Goal: Obtain resource: Download file/media

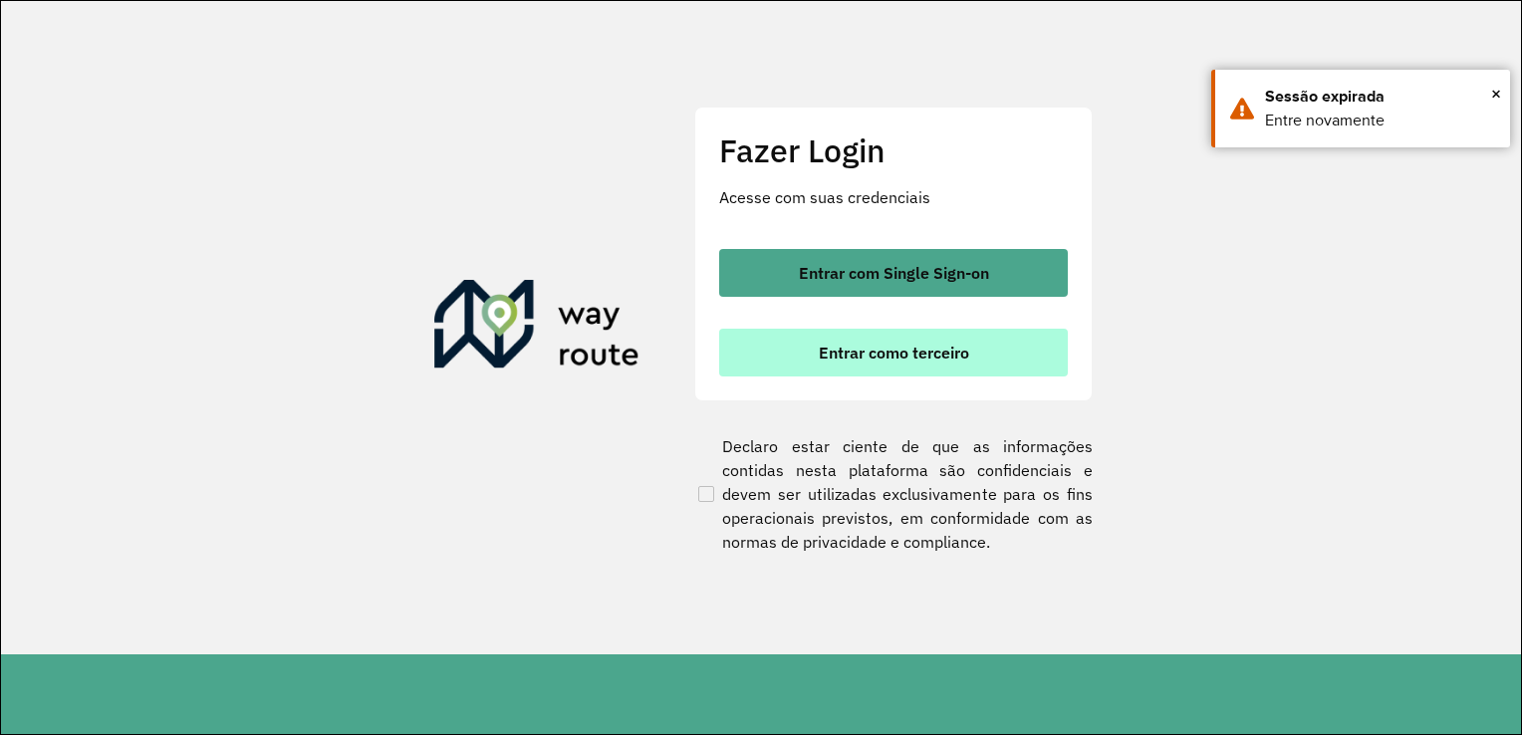
click at [776, 352] on button "Entrar como terceiro" at bounding box center [893, 353] width 349 height 48
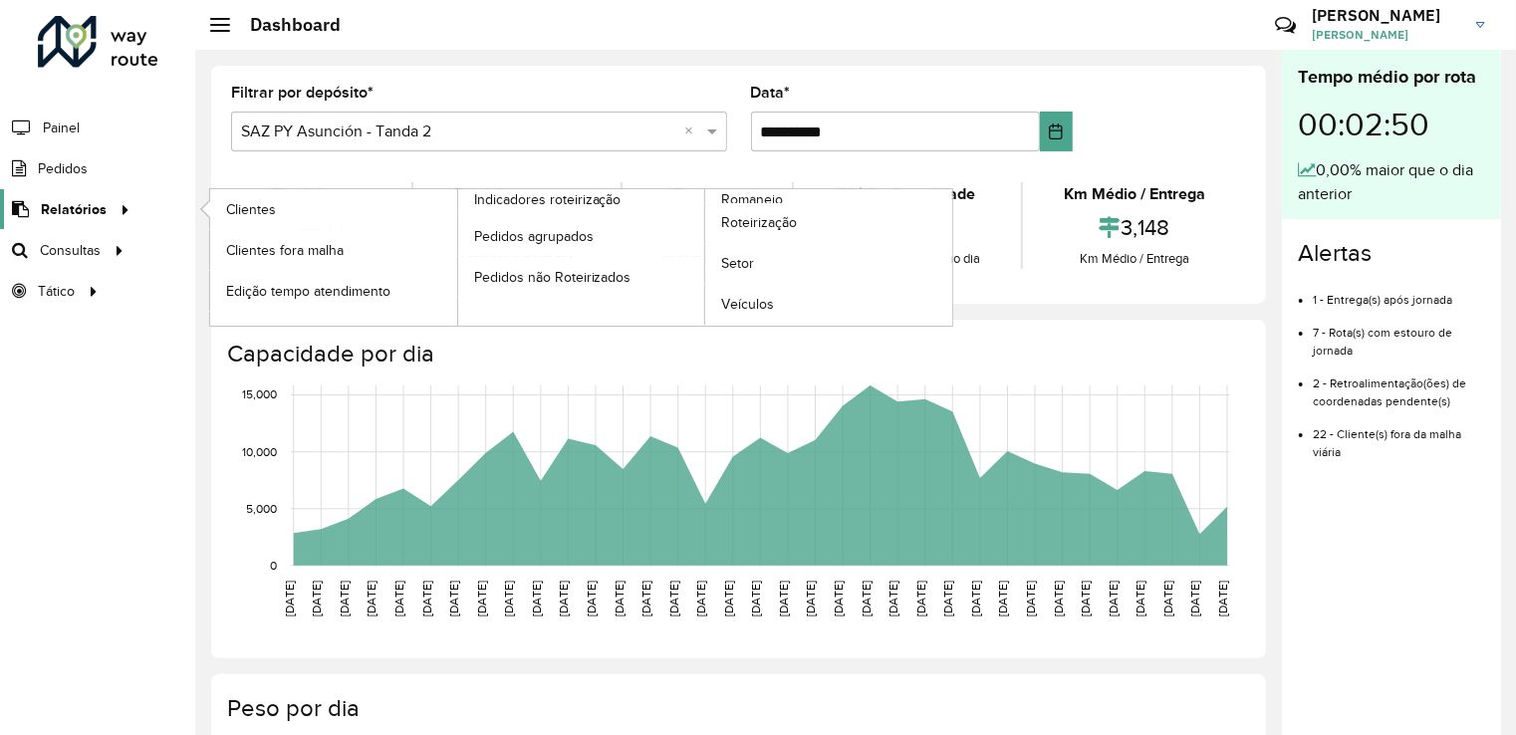
click at [67, 209] on span "Relatórios" at bounding box center [74, 209] width 66 height 21
click at [749, 217] on span "Roteirização" at bounding box center [761, 222] width 81 height 21
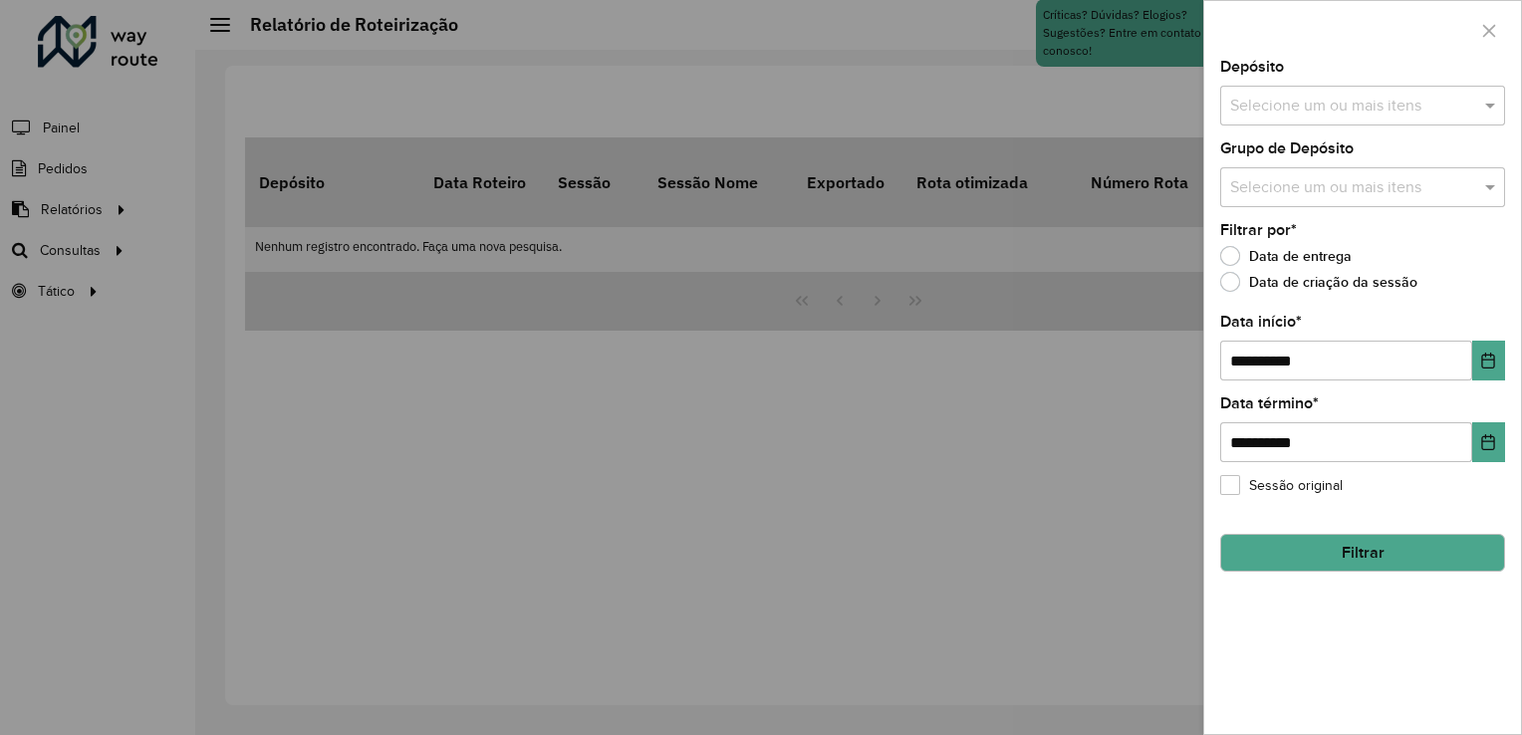
click at [1313, 101] on input "text" at bounding box center [1352, 107] width 255 height 24
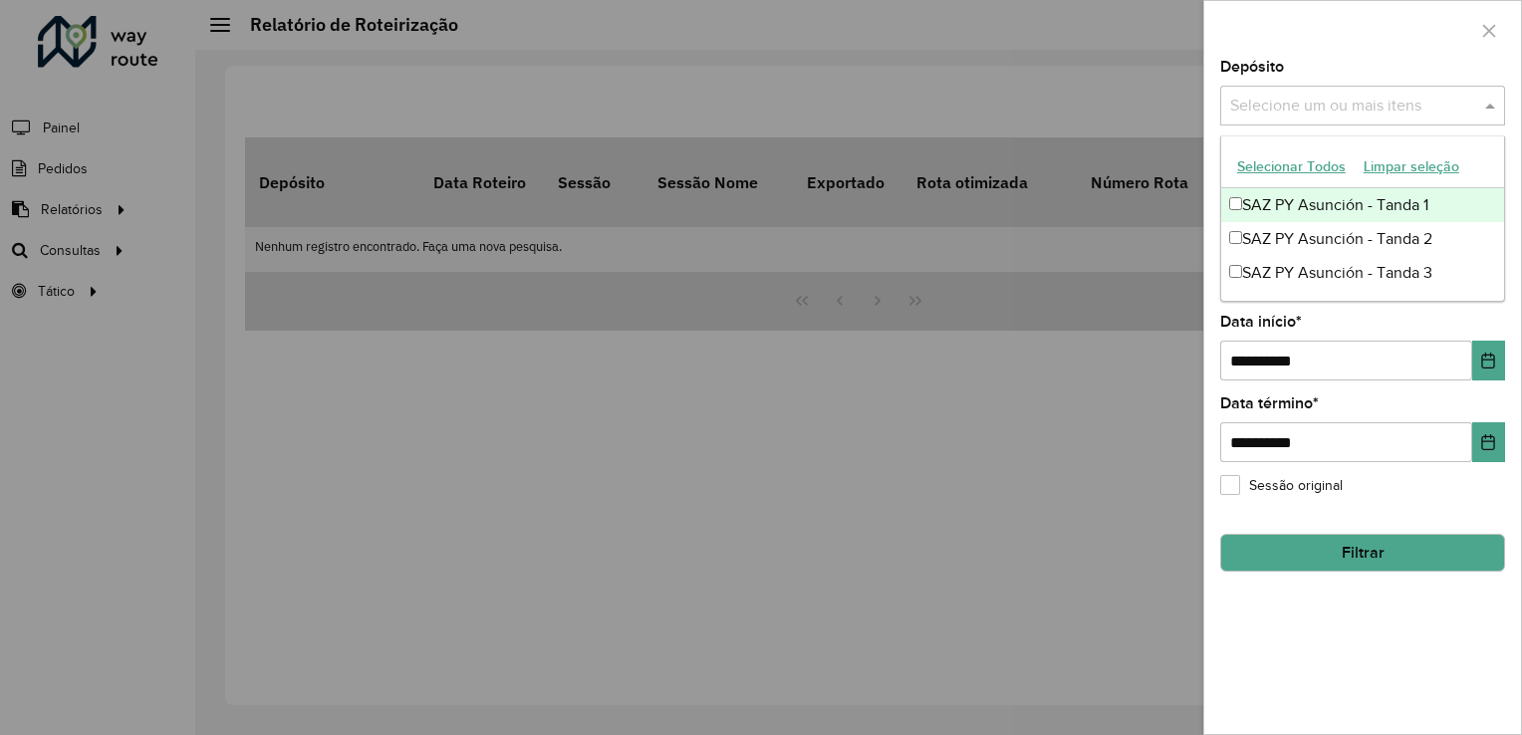
click at [1259, 197] on div "SAZ PY Asunción - Tanda 1" at bounding box center [1362, 205] width 283 height 34
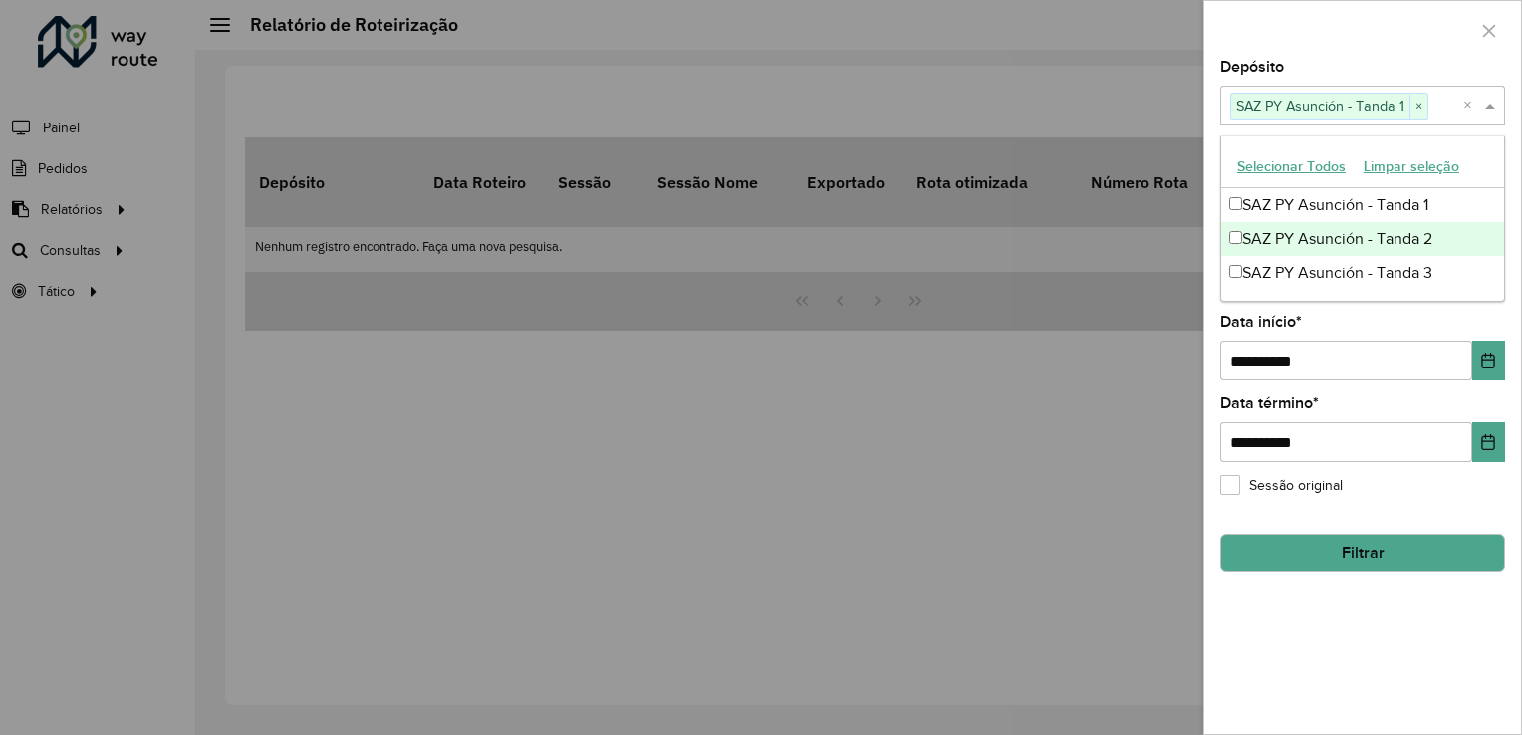
click at [1271, 237] on div "SAZ PY Asunción - Tanda 2" at bounding box center [1362, 239] width 283 height 34
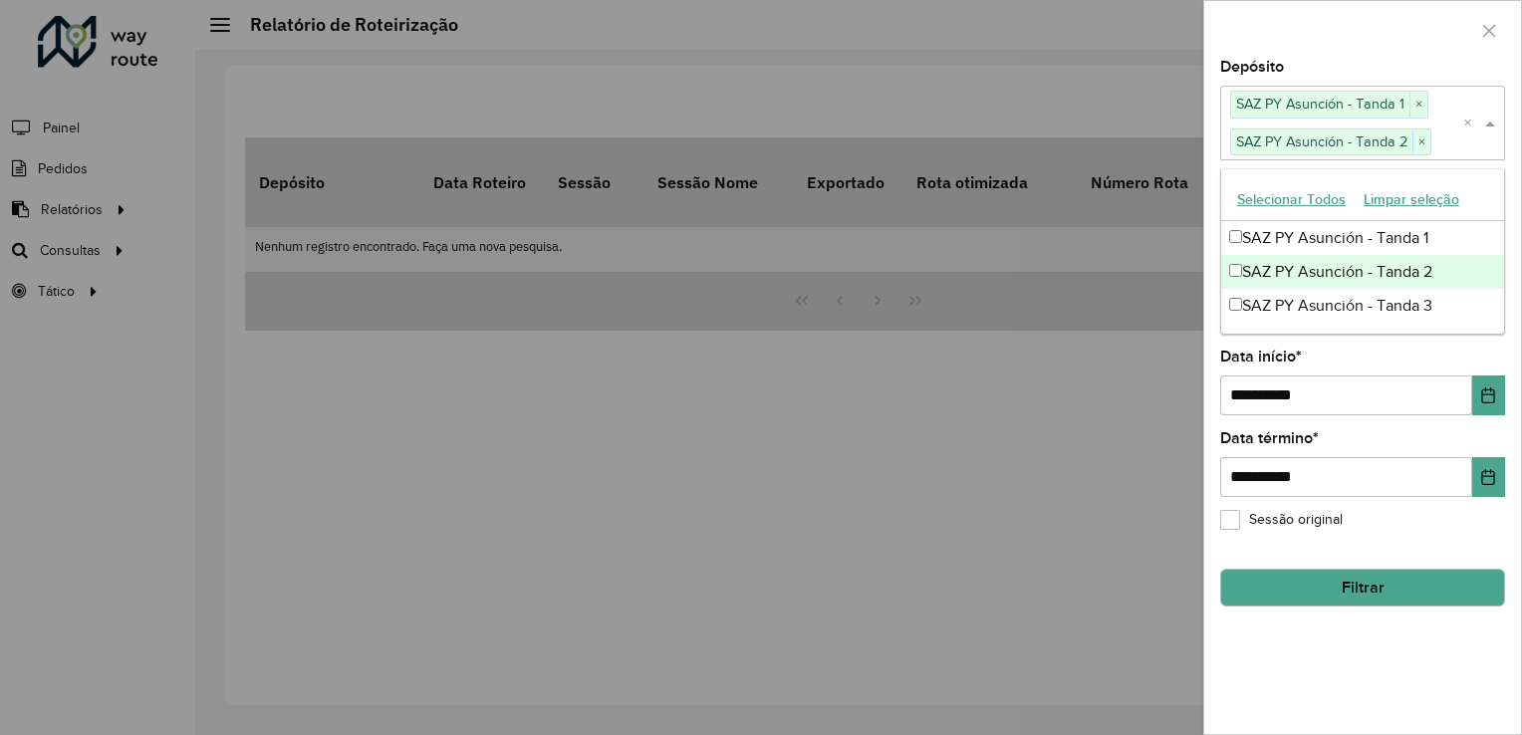
click at [1276, 285] on div "SAZ PY Asunción - Tanda 2" at bounding box center [1362, 272] width 283 height 34
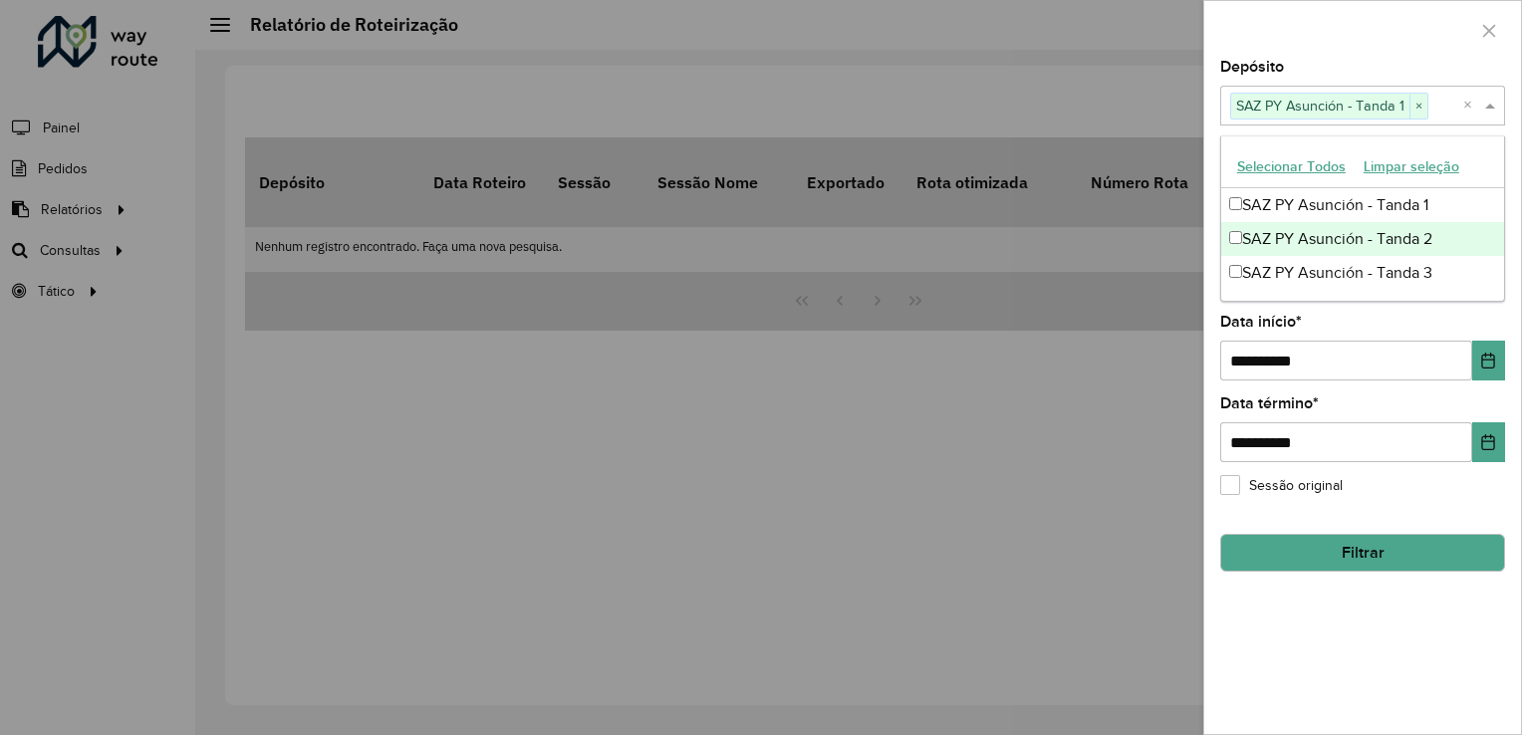
click at [1261, 222] on div "SAZ PY Asunción - Tanda 2" at bounding box center [1362, 239] width 283 height 34
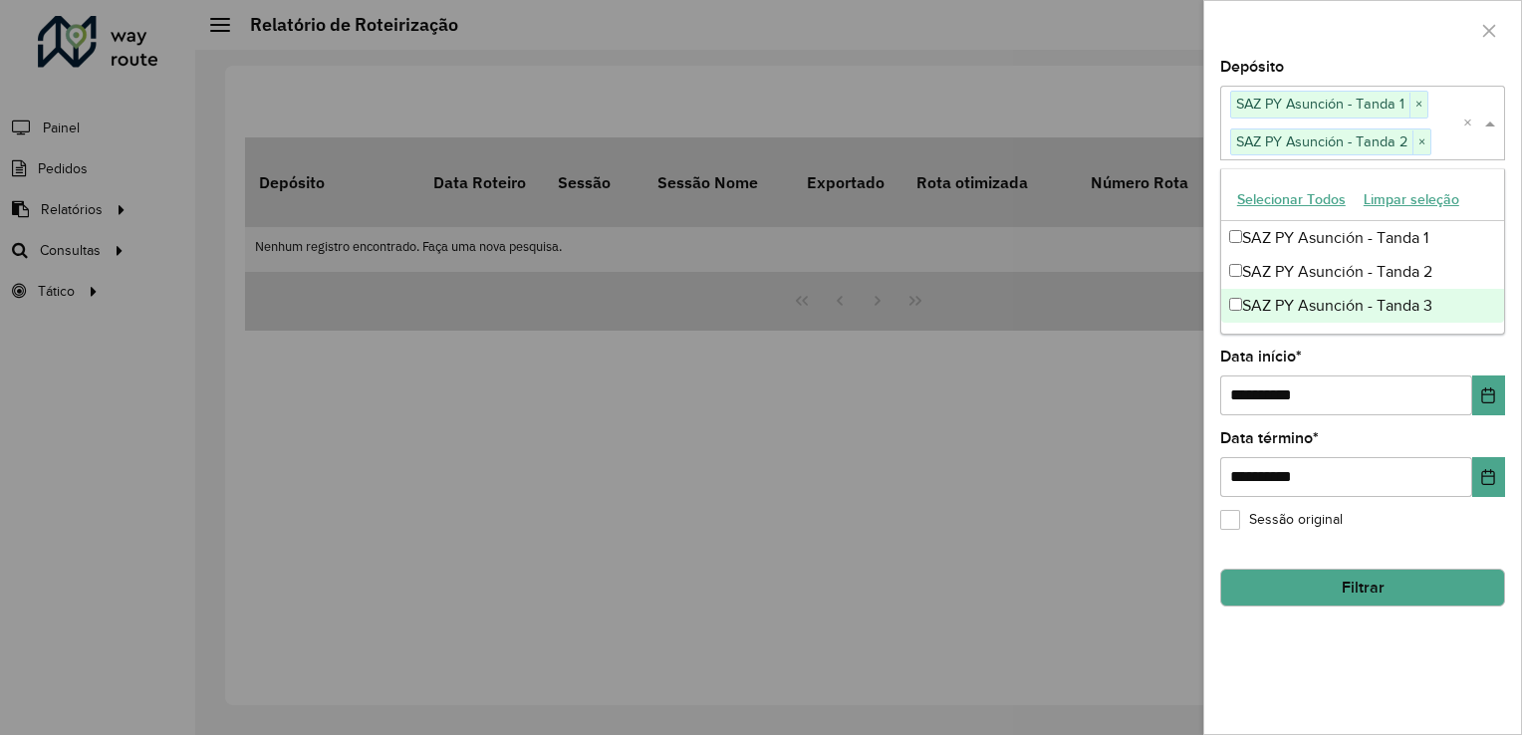
click at [1274, 309] on div "SAZ PY Asunción - Tanda 3" at bounding box center [1362, 306] width 283 height 34
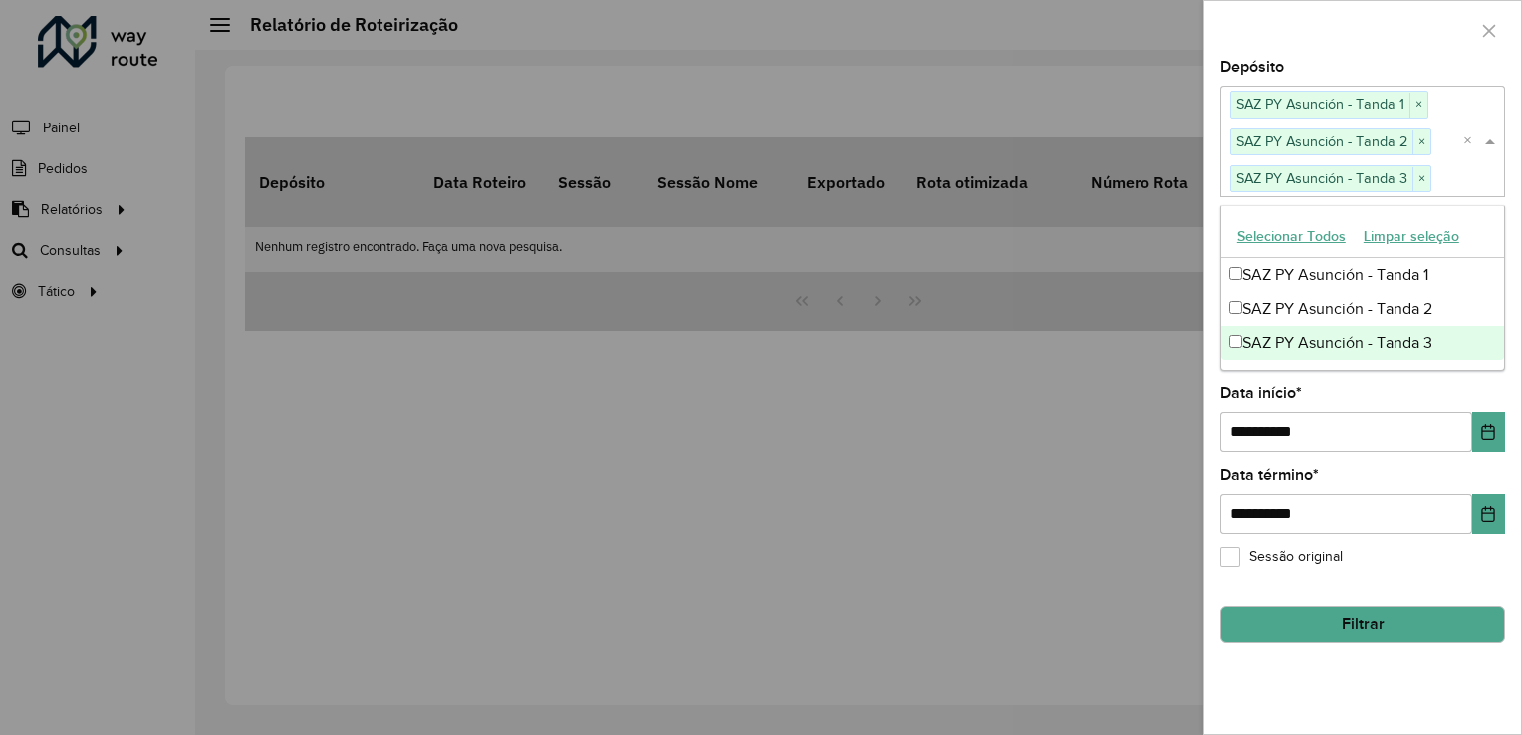
drag, startPoint x: 1369, startPoint y: 396, endPoint x: 1333, endPoint y: 365, distance: 48.0
click at [1369, 396] on div "**********" at bounding box center [1362, 420] width 285 height 66
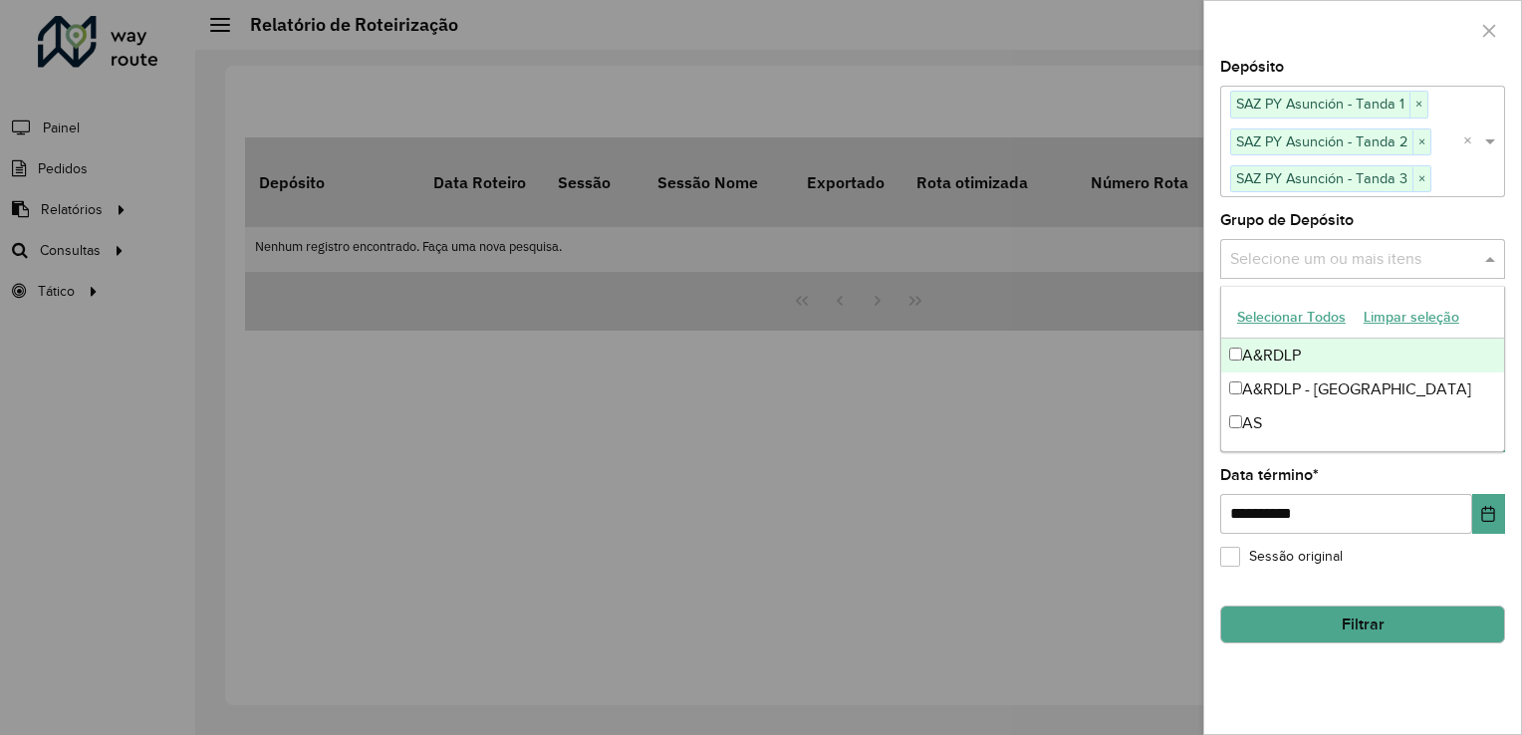
click at [1283, 242] on div "Selecione um ou mais itens" at bounding box center [1362, 259] width 285 height 40
click at [1266, 346] on div "A&RDLP" at bounding box center [1362, 356] width 283 height 34
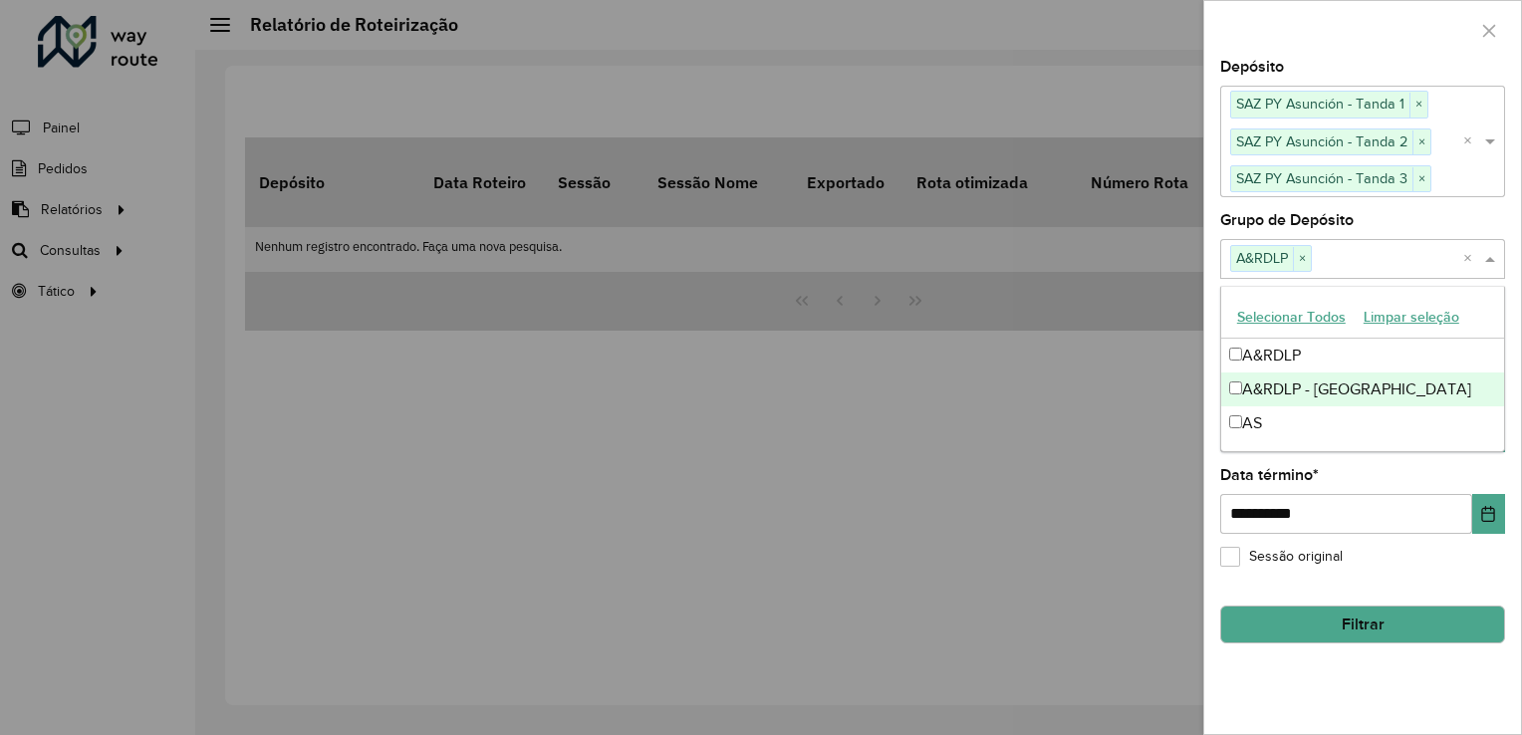
click at [1273, 383] on div "A&RDLP - [GEOGRAPHIC_DATA]" at bounding box center [1362, 390] width 283 height 34
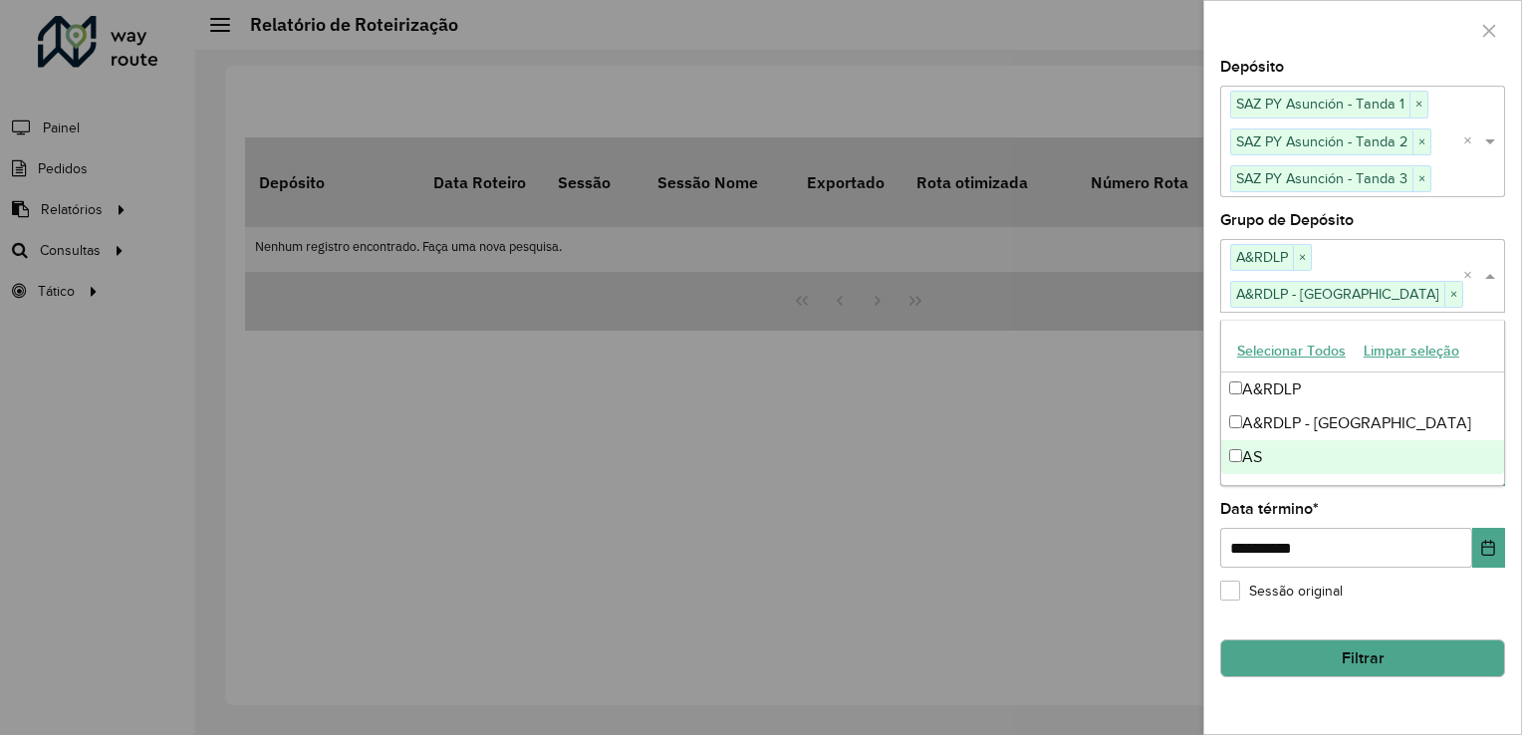
click at [1264, 454] on div "AS" at bounding box center [1362, 457] width 283 height 34
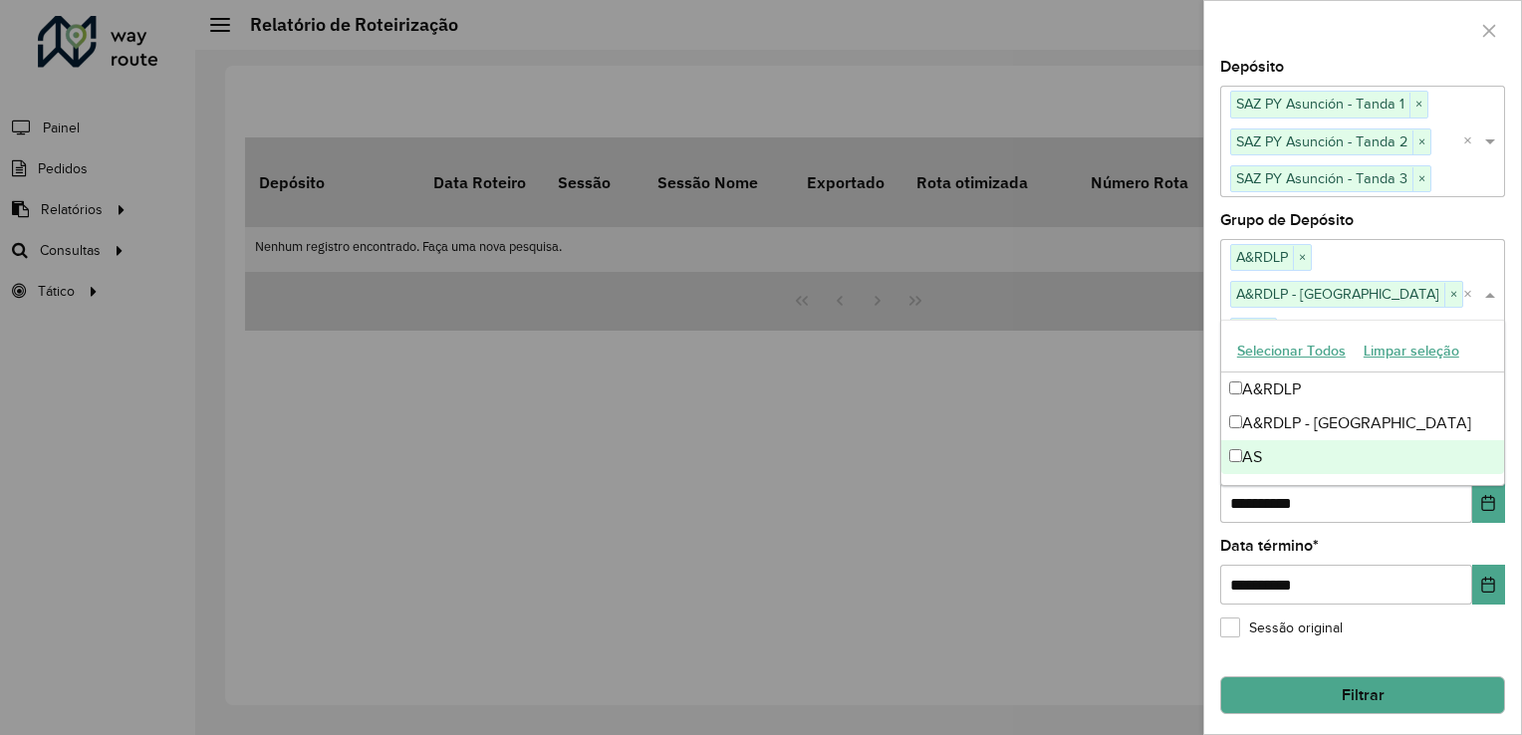
click at [1403, 604] on div "**********" at bounding box center [1362, 397] width 317 height 674
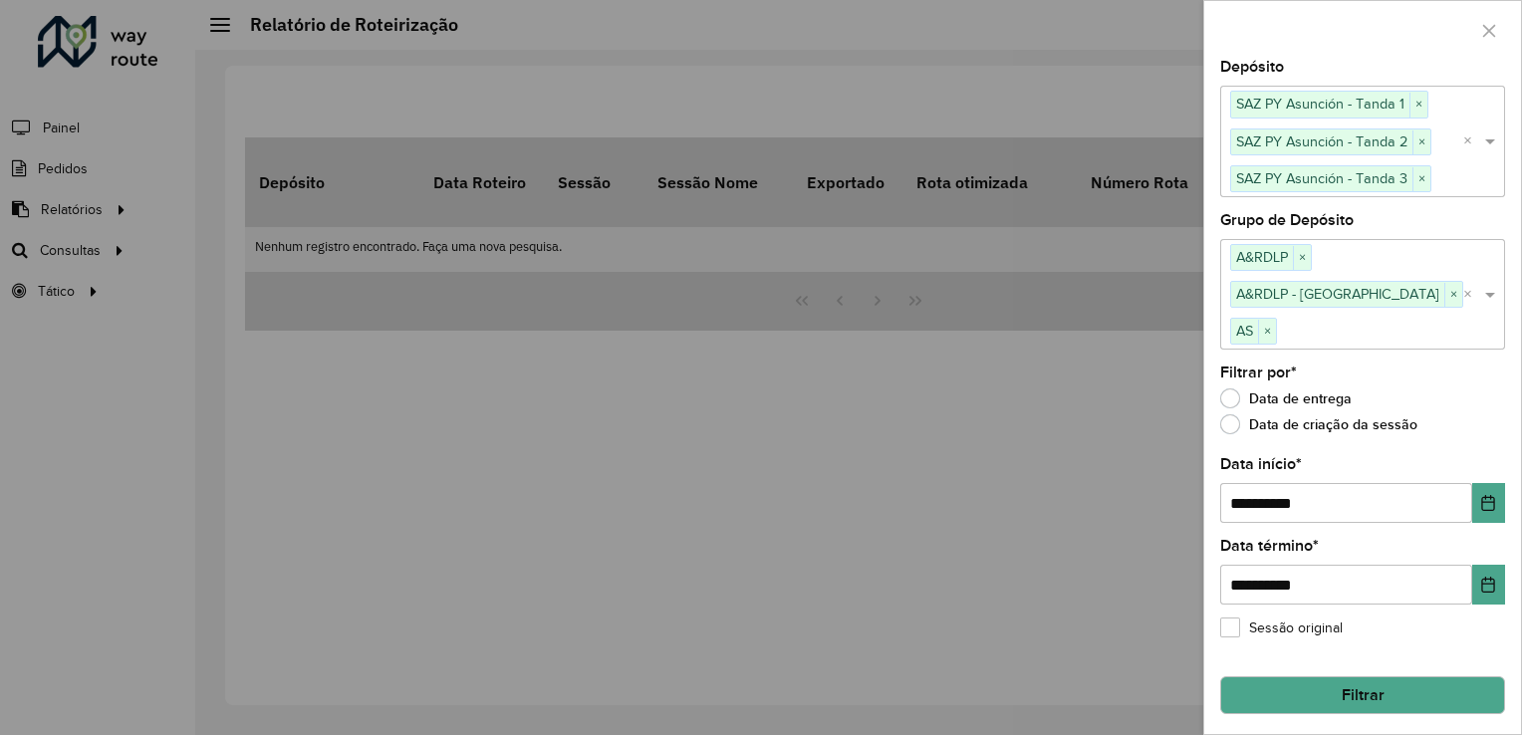
click at [1352, 676] on button "Filtrar" at bounding box center [1362, 695] width 285 height 38
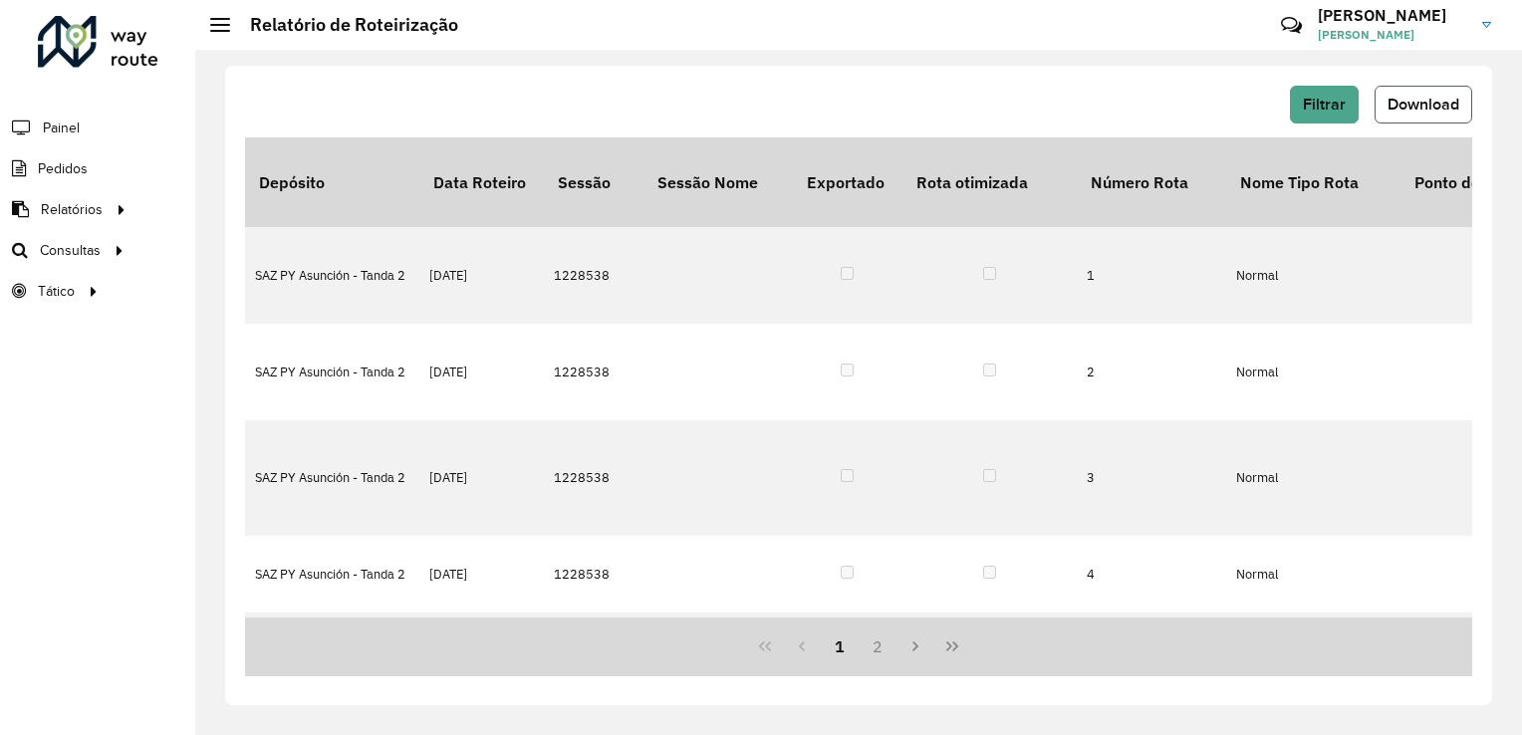
click at [1424, 107] on span "Download" at bounding box center [1424, 104] width 72 height 17
click at [881, 44] on hb-header "Relatório de Roteirização Críticas? Dúvidas? Elogios? Sugestões? Entre em conta…" at bounding box center [858, 25] width 1327 height 50
